Goal: Check status

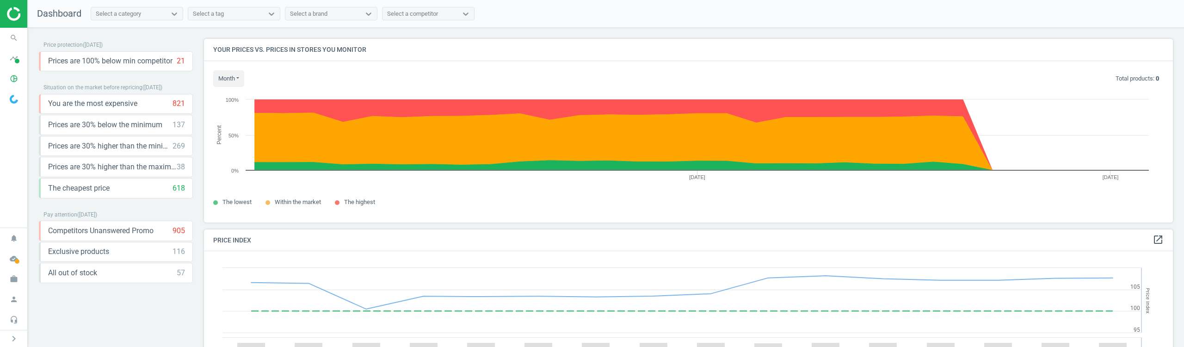
scroll to position [197, 976]
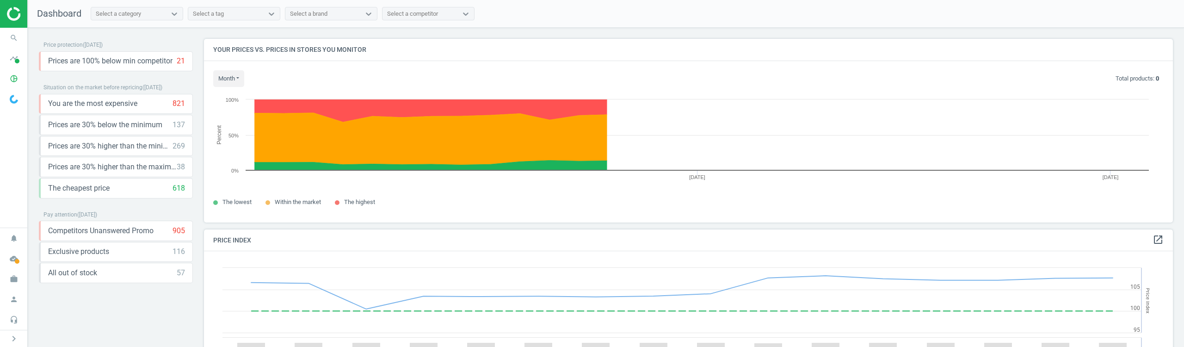
scroll to position [227, 976]
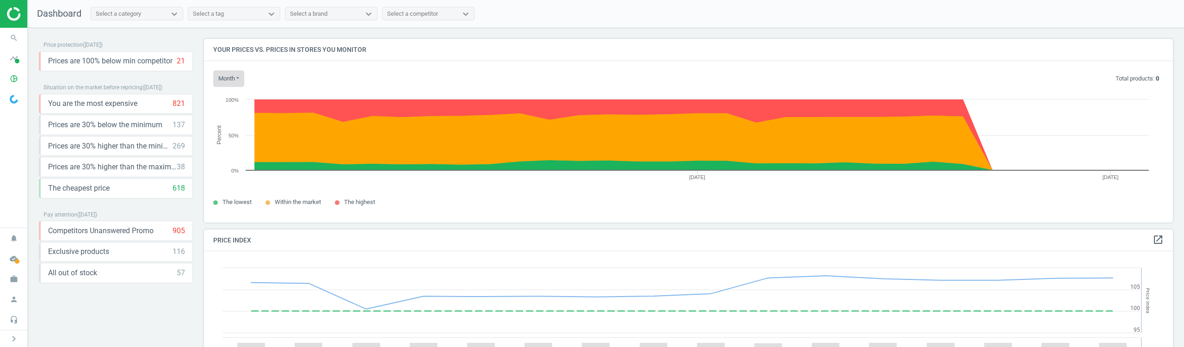
click at [230, 72] on button "month" at bounding box center [228, 78] width 31 height 17
click at [232, 98] on button "[DATE]" at bounding box center [243, 96] width 59 height 11
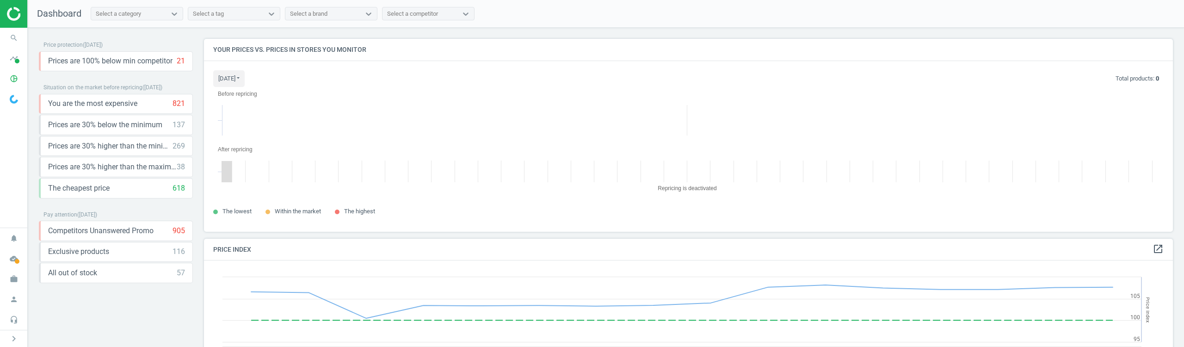
scroll to position [207, 976]
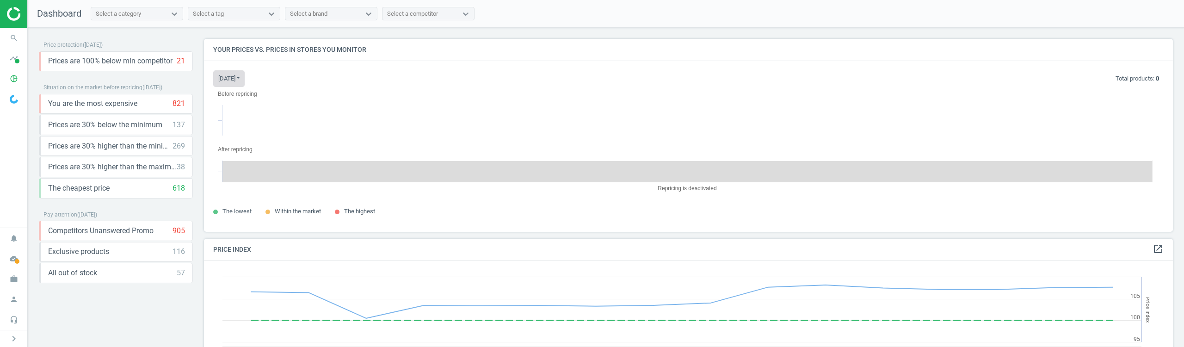
click at [236, 80] on button "today" at bounding box center [228, 78] width 31 height 17
click at [239, 110] on button "Last 30 days" at bounding box center [243, 107] width 59 height 11
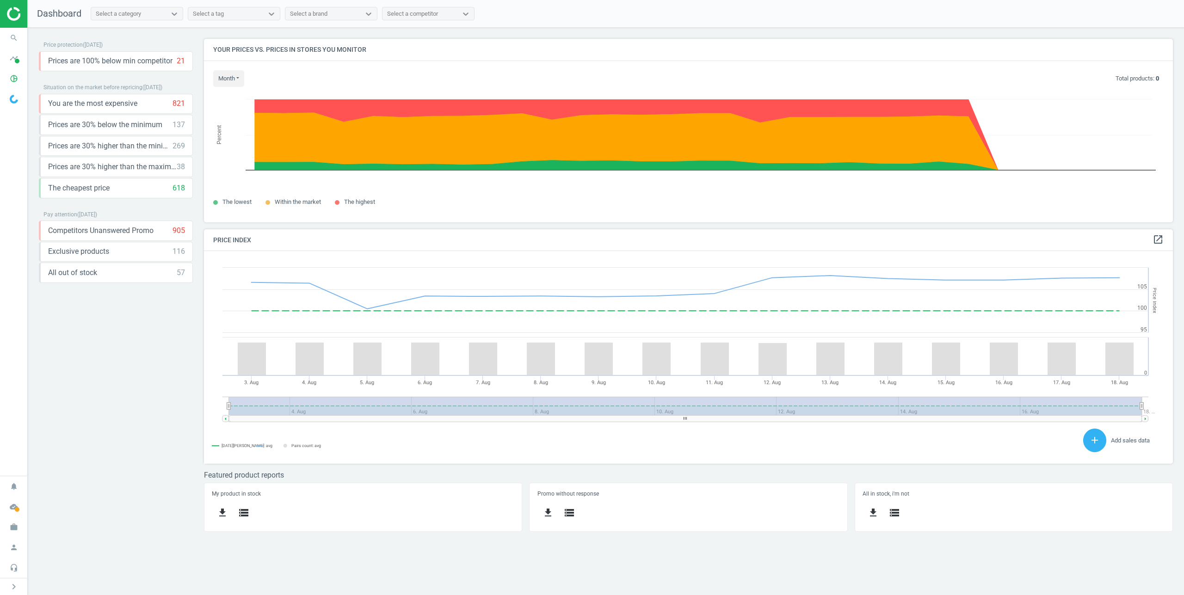
scroll to position [227, 983]
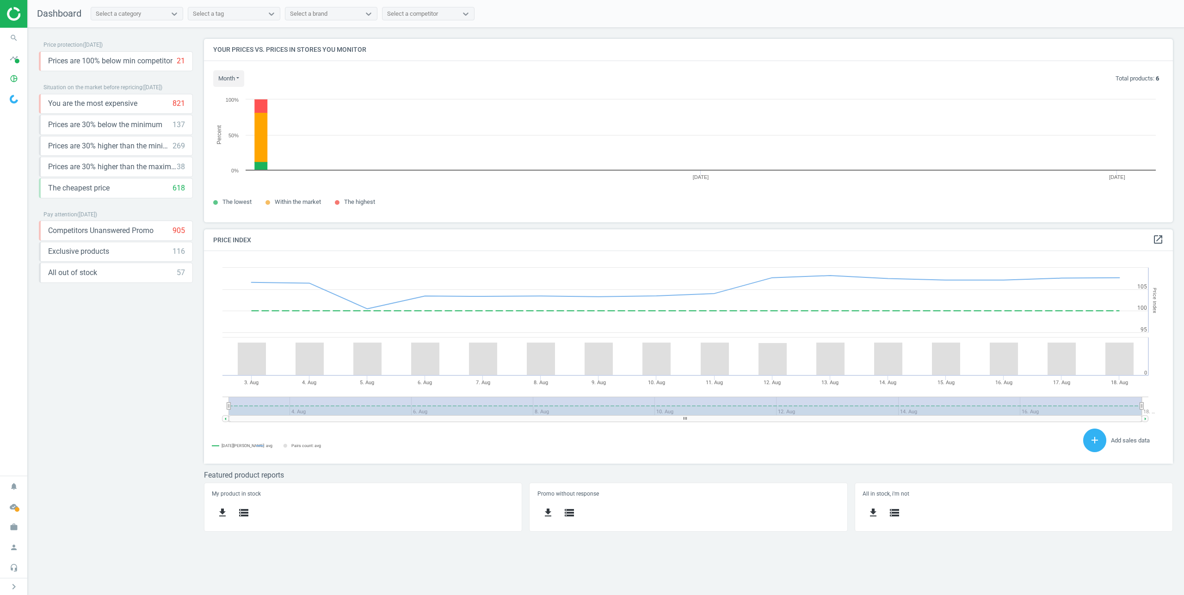
scroll to position [197, 983]
